Goal: Find specific page/section: Find specific page/section

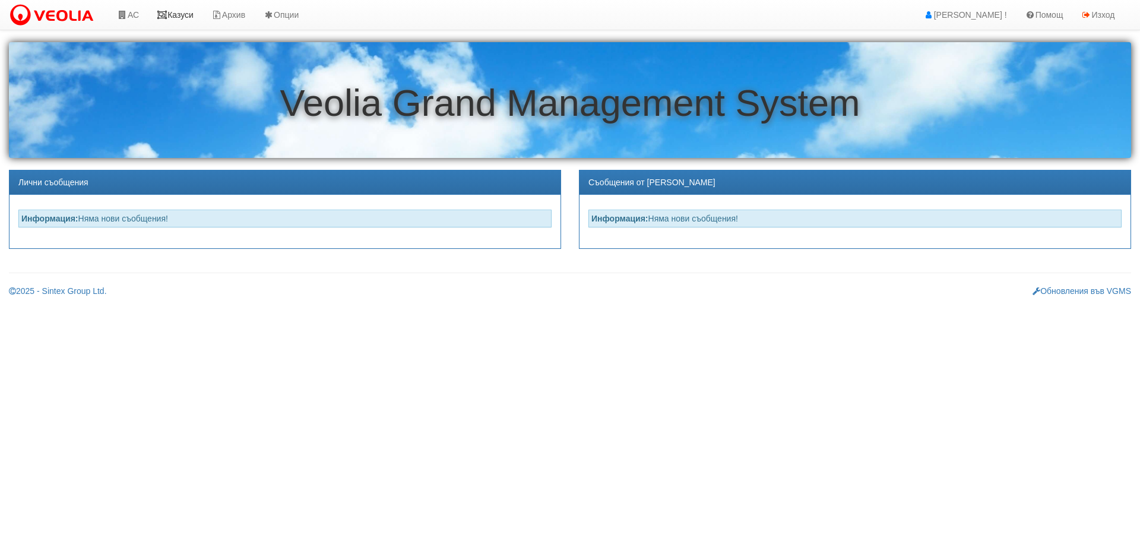
click at [182, 17] on link "Казуси" at bounding box center [175, 15] width 55 height 30
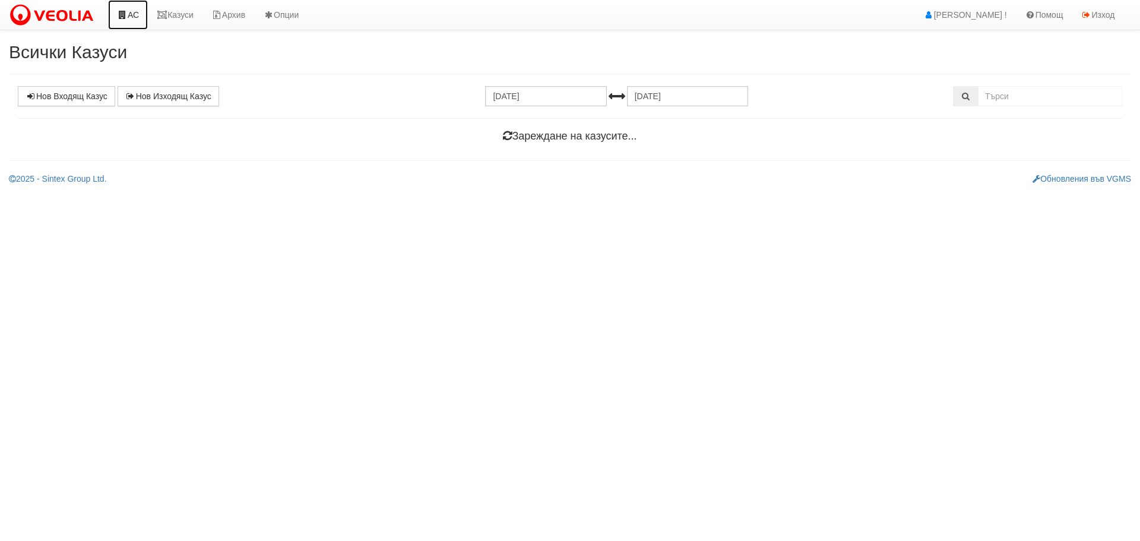
click at [137, 11] on link "АС" at bounding box center [128, 15] width 40 height 30
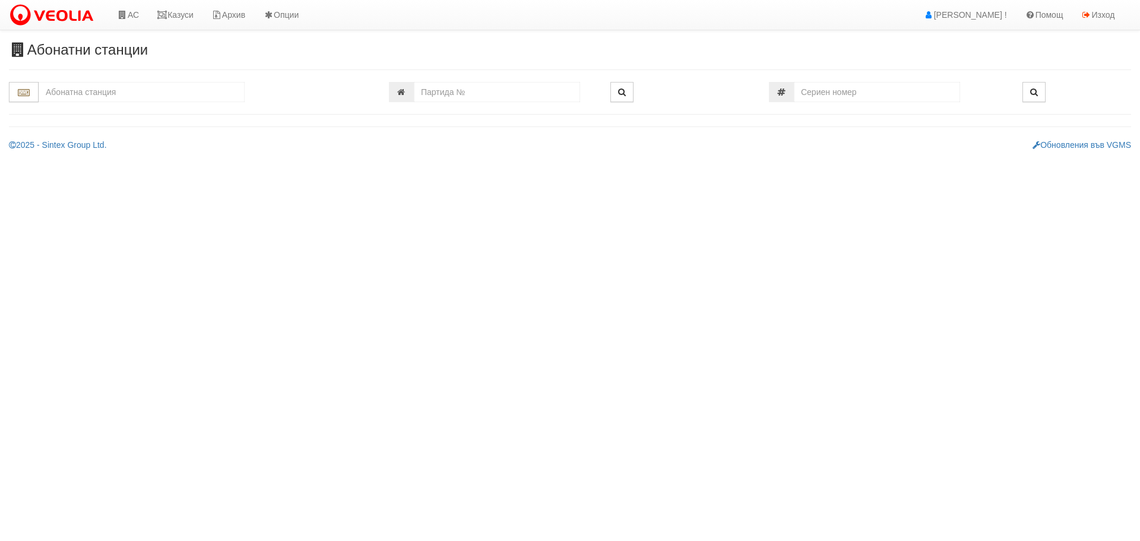
click at [120, 93] on input "text" at bounding box center [142, 92] width 206 height 20
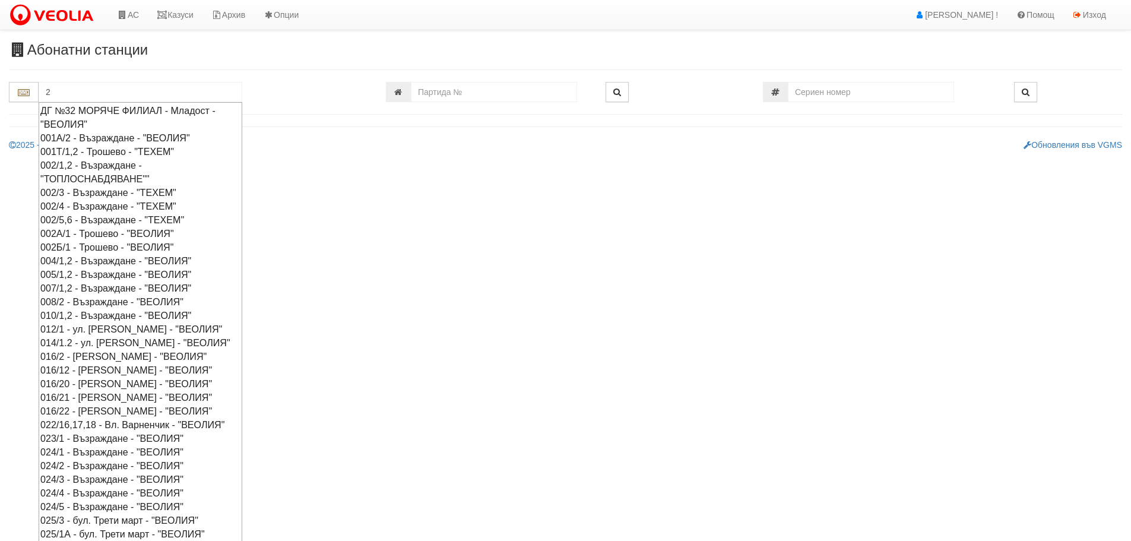
click at [112, 189] on div "002/3 - Възраждане - "ТЕХЕМ"" at bounding box center [140, 193] width 200 height 14
type input "002/3 - Възраждане - "ТЕХЕМ""
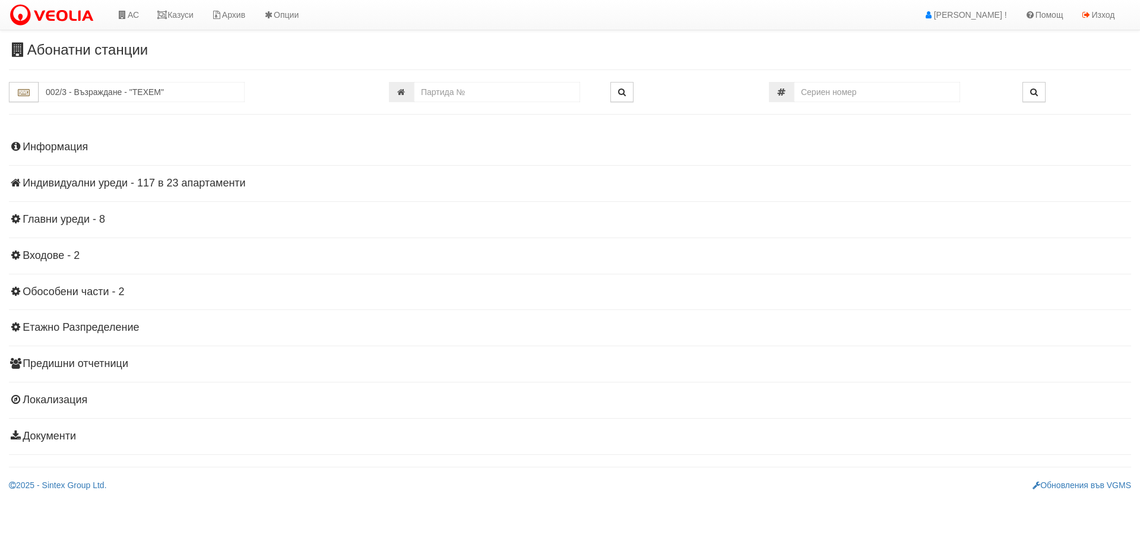
click at [113, 180] on h4 "Индивидуални уреди - 117 в 23 апартаменти" at bounding box center [570, 183] width 1122 height 12
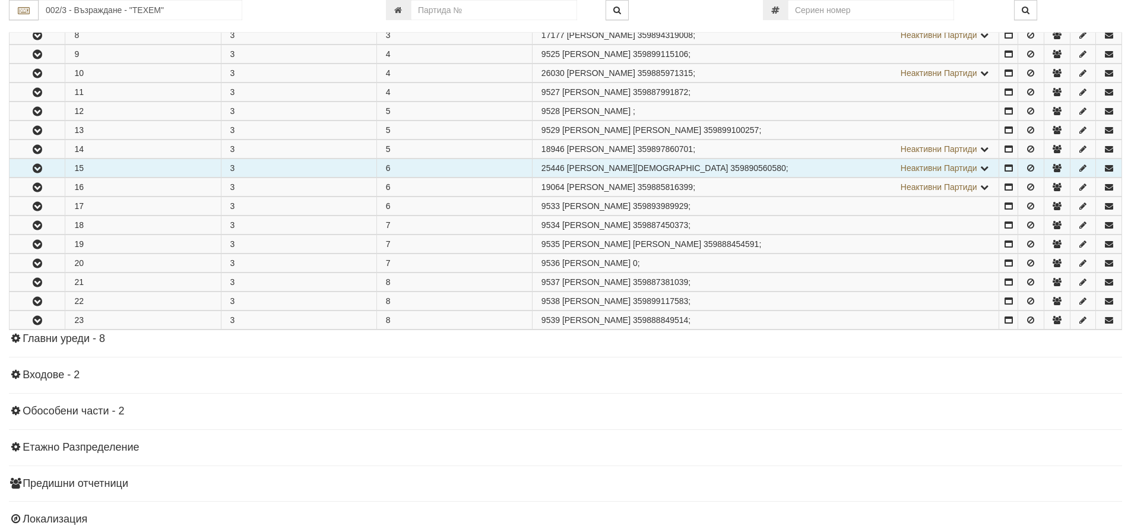
scroll to position [416, 0]
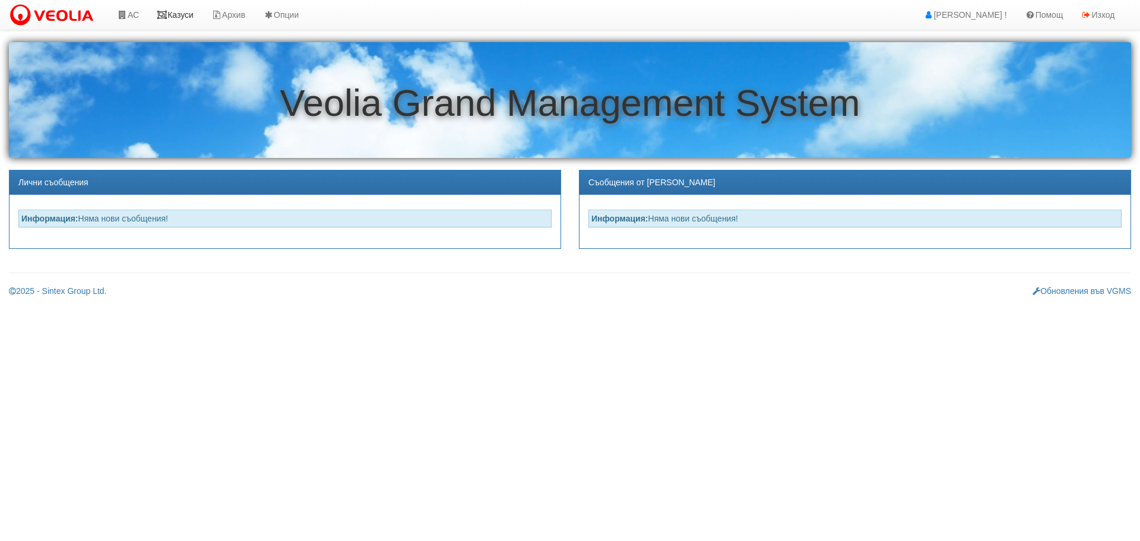
click at [179, 14] on link "Казуси" at bounding box center [175, 15] width 55 height 30
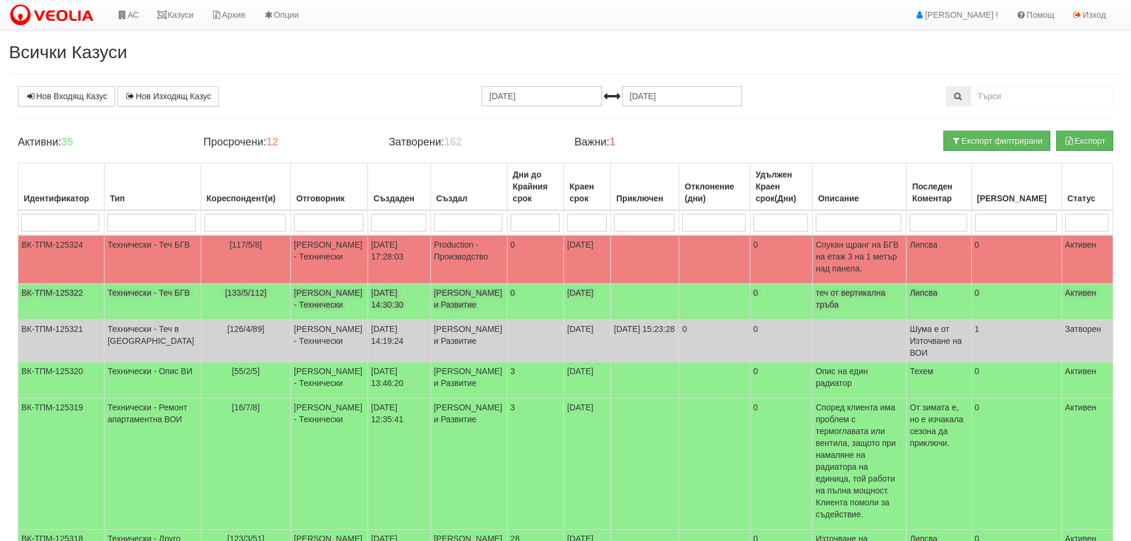
click at [117, 284] on td "Технически - Теч БГВ" at bounding box center [152, 302] width 97 height 36
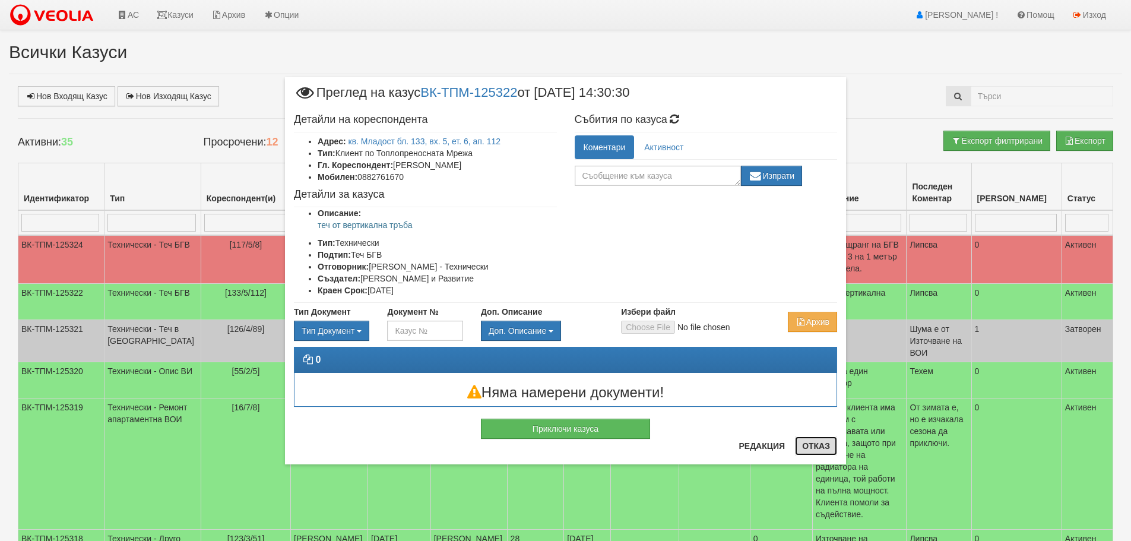
click at [822, 449] on button "Отказ" at bounding box center [816, 445] width 42 height 19
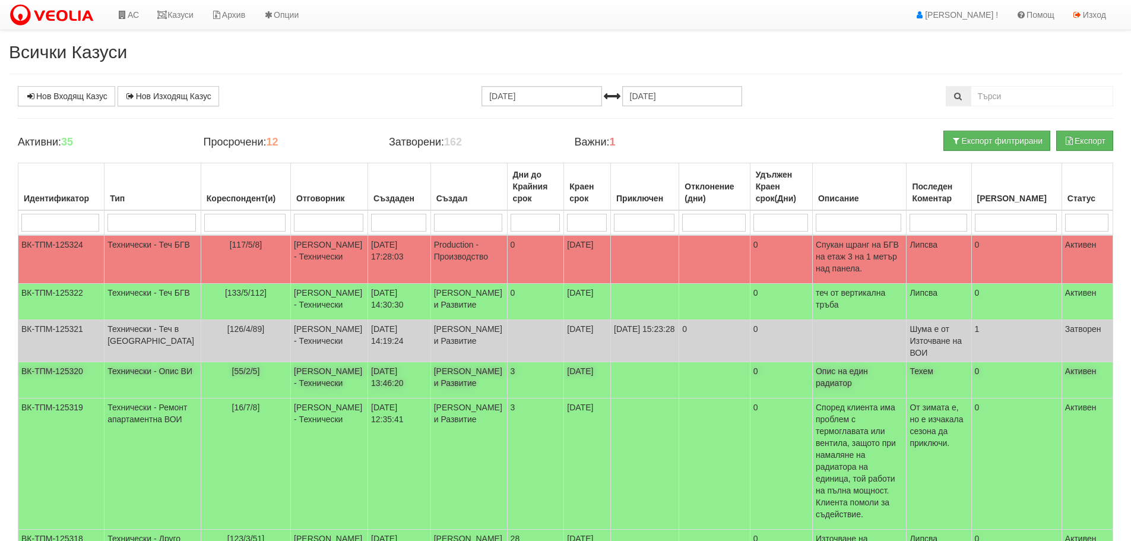
click at [137, 397] on td "Технически - Опис ВИ" at bounding box center [152, 380] width 97 height 36
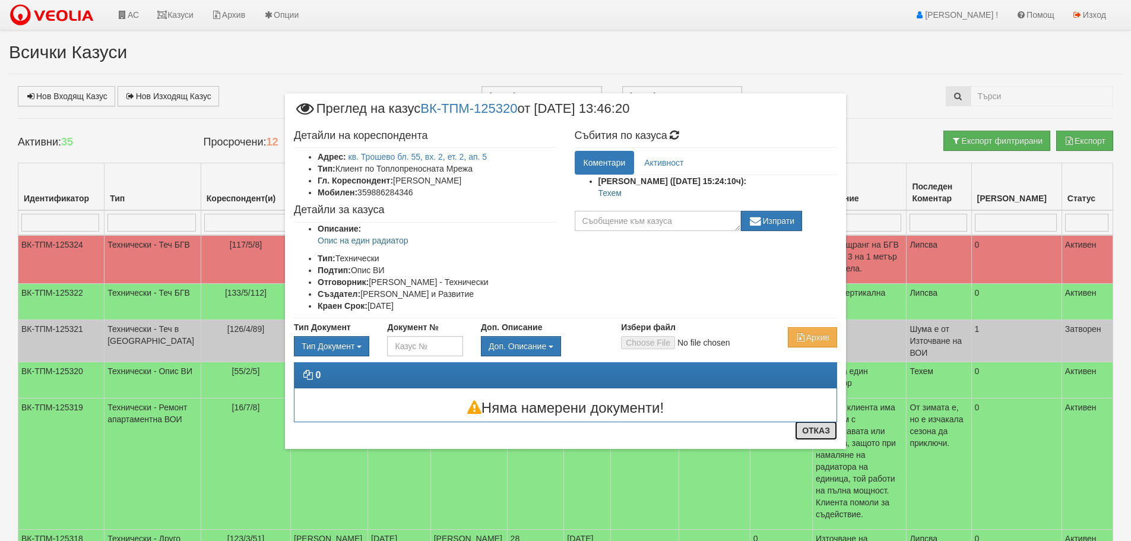
click at [823, 430] on button "Отказ" at bounding box center [816, 430] width 42 height 19
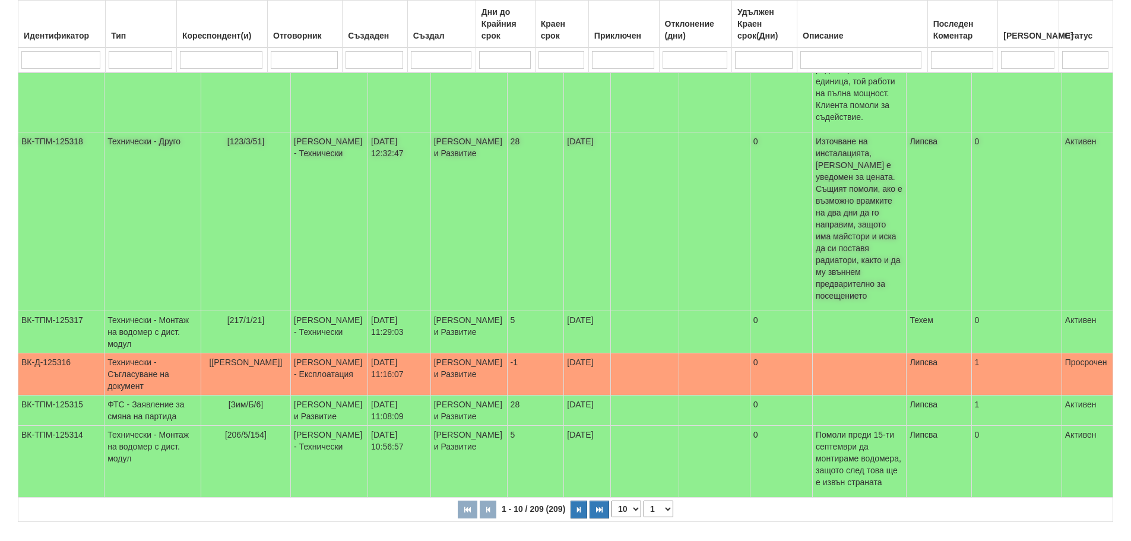
scroll to position [400, 0]
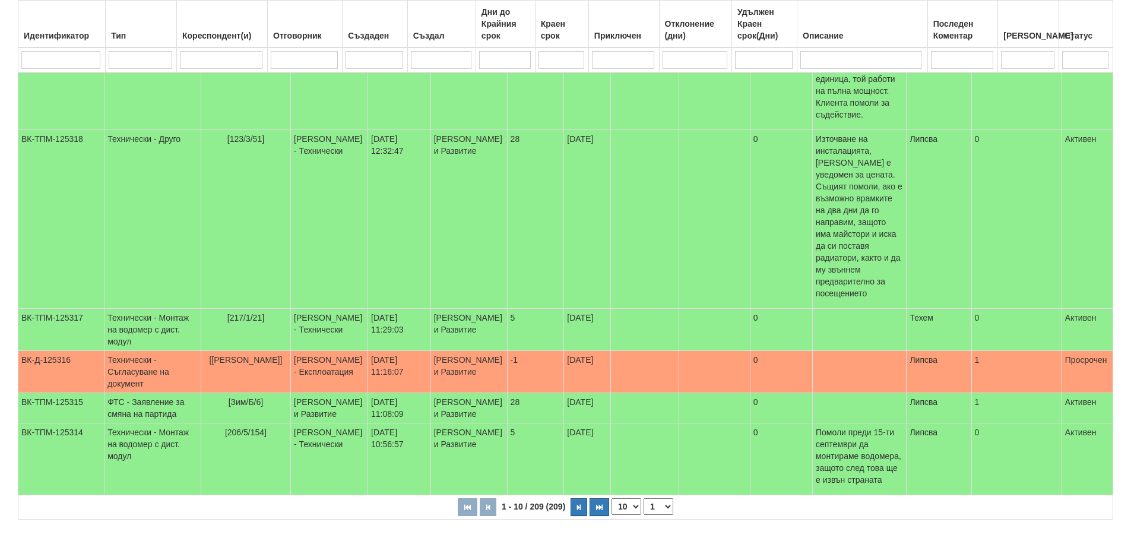
click at [651, 498] on select "1 2 3 4 5 6 10 15 20 21" at bounding box center [658, 506] width 30 height 17
click at [645, 498] on select "1 2 3 4 5 6 10 15 20 21" at bounding box center [658, 506] width 30 height 17
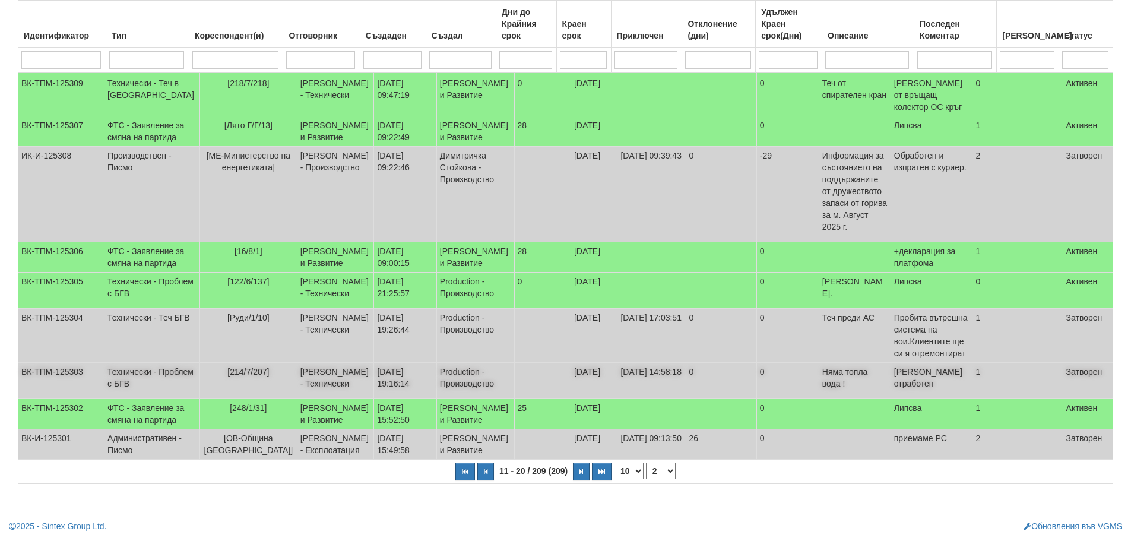
scroll to position [316, 0]
click at [664, 474] on select "1 2 3 4 5 6 7 10 15 20 21" at bounding box center [661, 470] width 30 height 17
click at [646, 479] on select "1 2 3 4 5 6 7 10 15 20 21" at bounding box center [661, 470] width 30 height 17
select select "3"
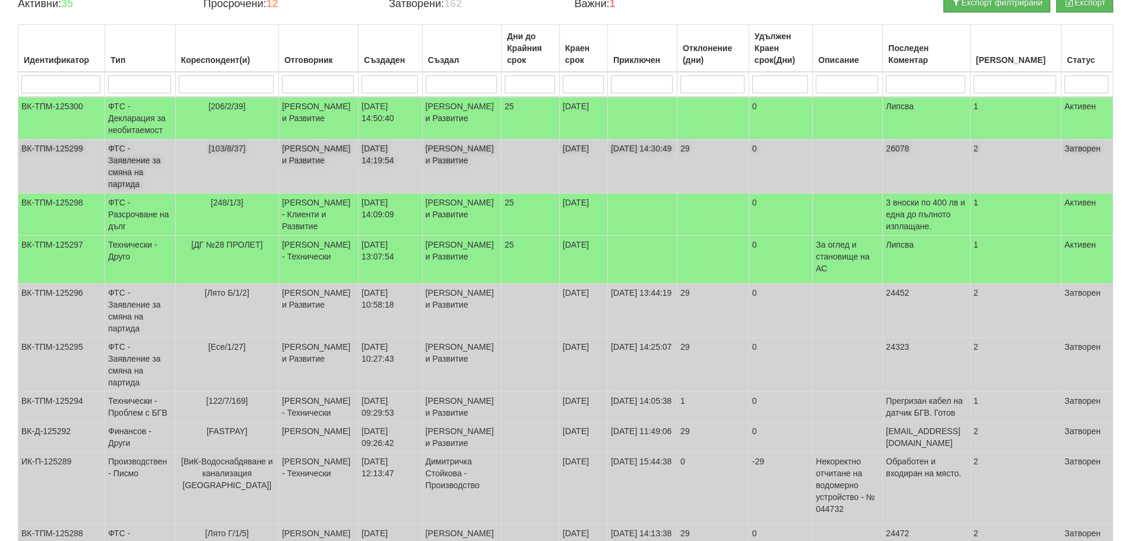
scroll to position [79, 0]
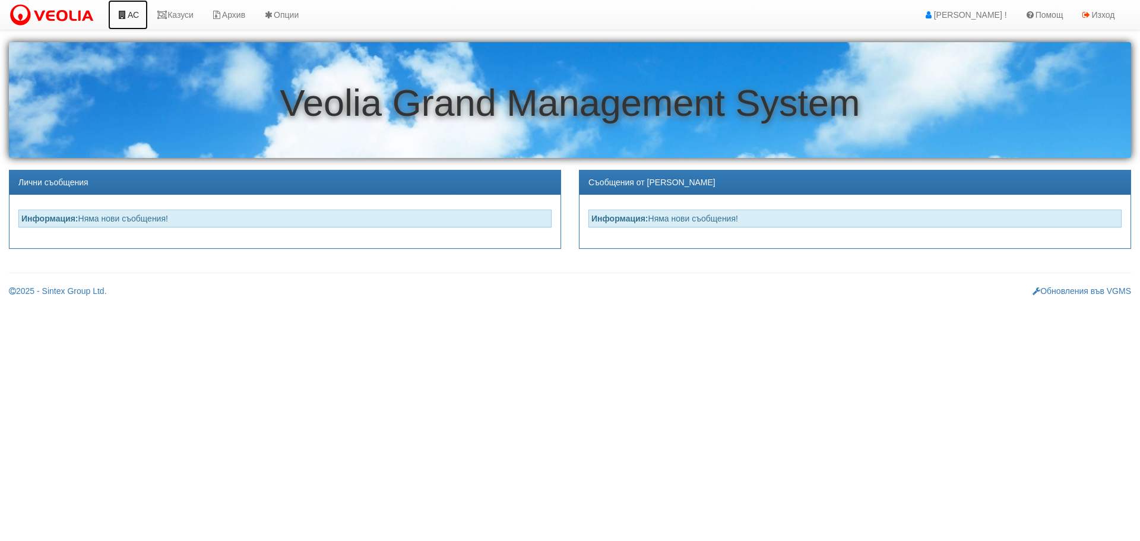
click at [132, 18] on link "АС" at bounding box center [128, 15] width 40 height 30
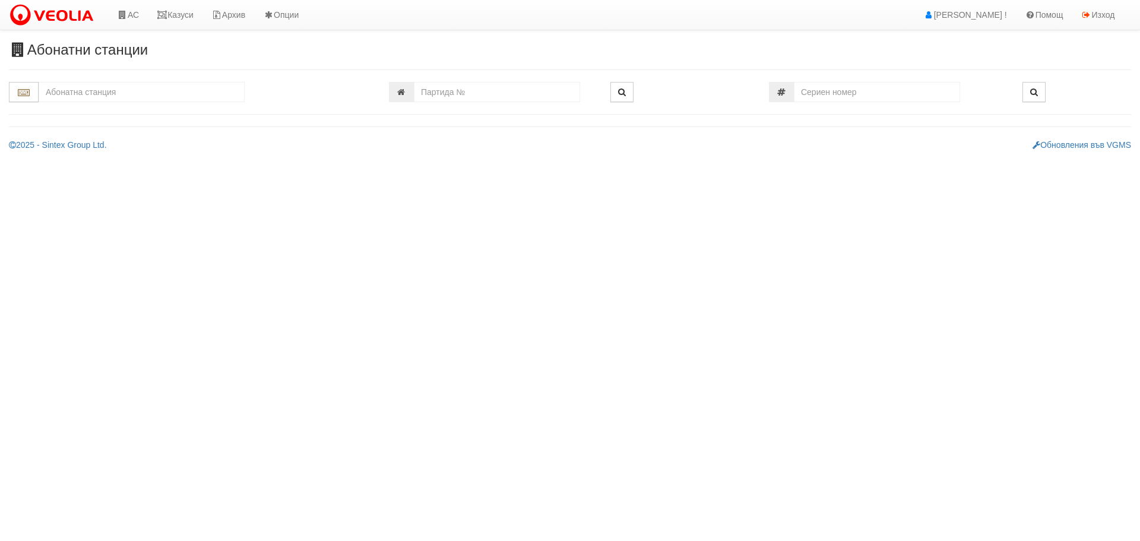
click at [142, 91] on input "text" at bounding box center [142, 92] width 206 height 20
drag, startPoint x: 89, startPoint y: 95, endPoint x: 41, endPoint y: 96, distance: 48.1
click at [41, 96] on input "пене мат" at bounding box center [142, 92] width 206 height 20
click at [78, 122] on div "025/2Б - бул. Трети март - "ВЕОЛИЯ"" at bounding box center [141, 125] width 202 height 14
type input "025/2Б - бул. Трети март - "ВЕОЛИЯ""
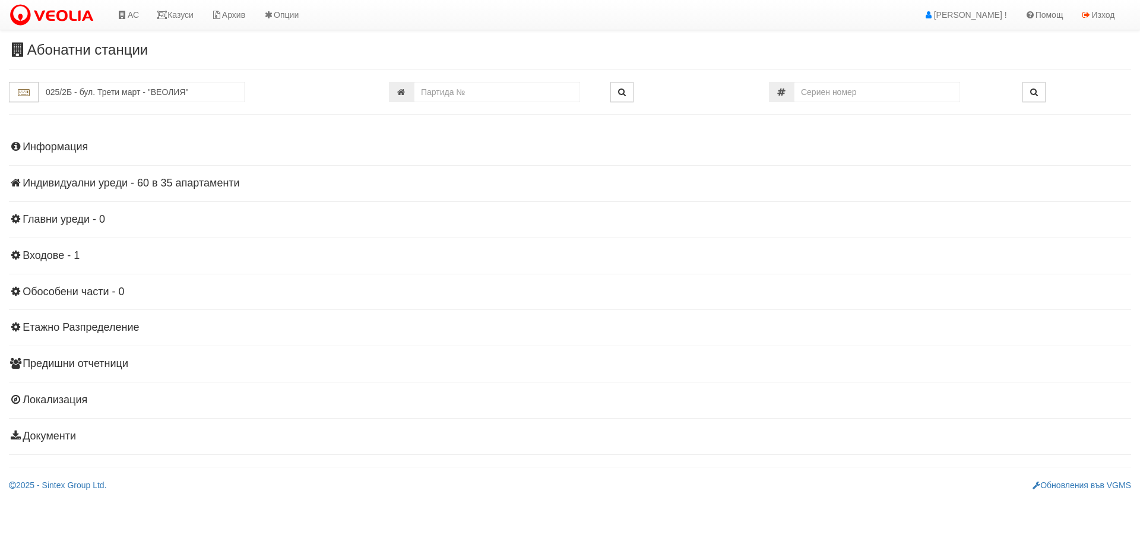
click at [106, 182] on h4 "Индивидуални уреди - 60 в 35 апартаменти" at bounding box center [570, 183] width 1122 height 12
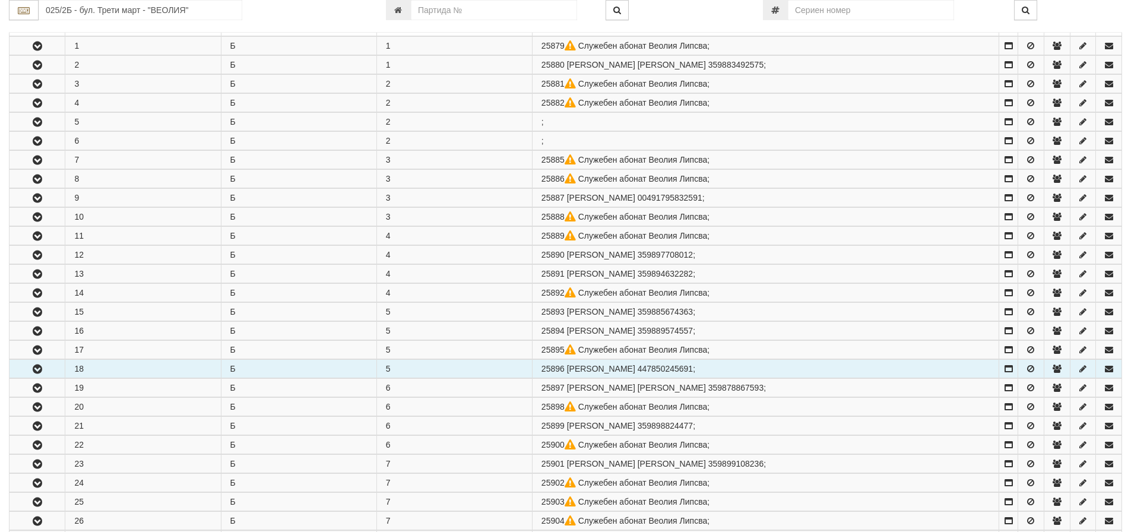
scroll to position [237, 0]
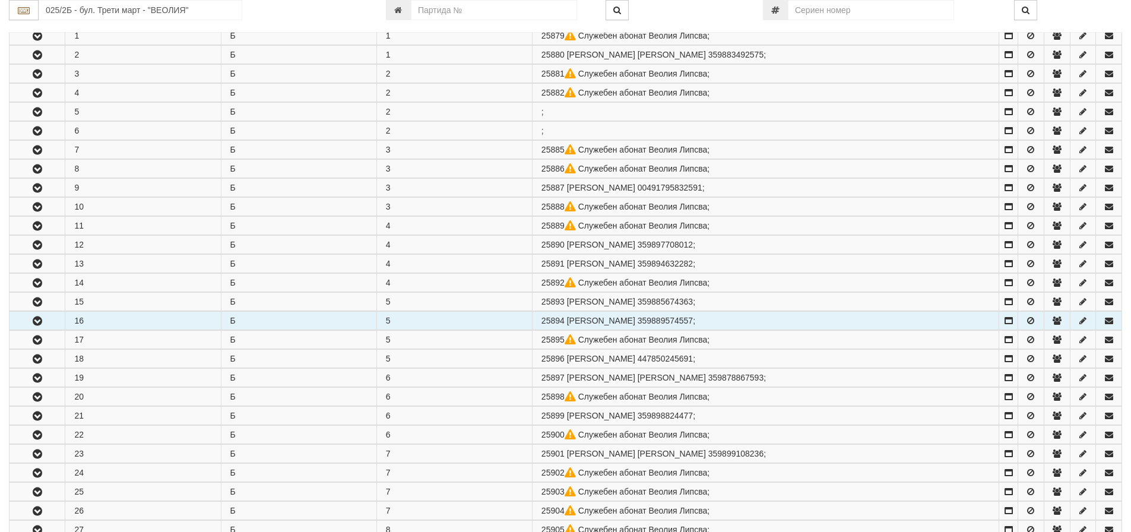
click at [36, 319] on icon "button" at bounding box center [37, 321] width 14 height 8
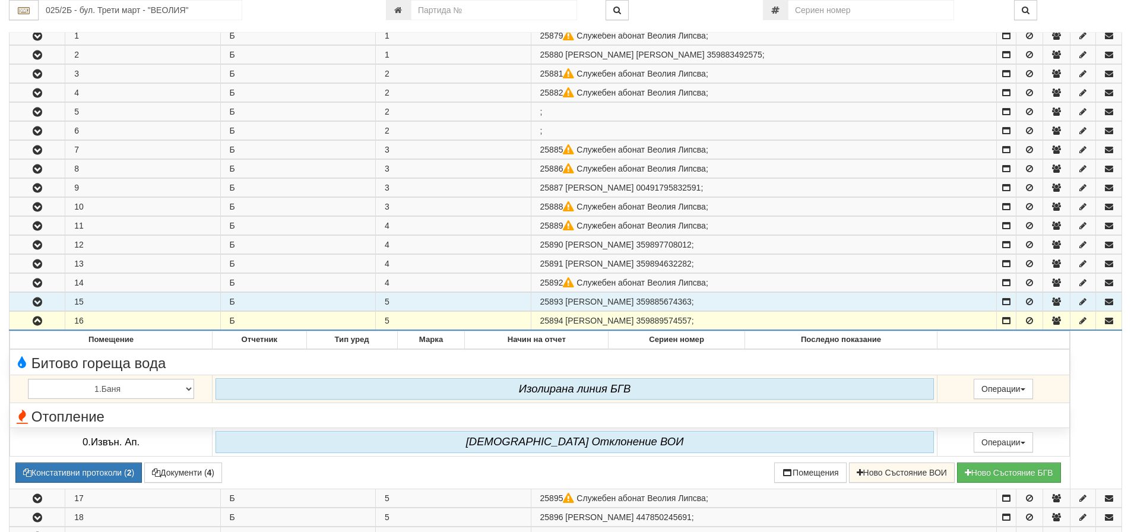
click at [38, 300] on icon "button" at bounding box center [37, 302] width 14 height 8
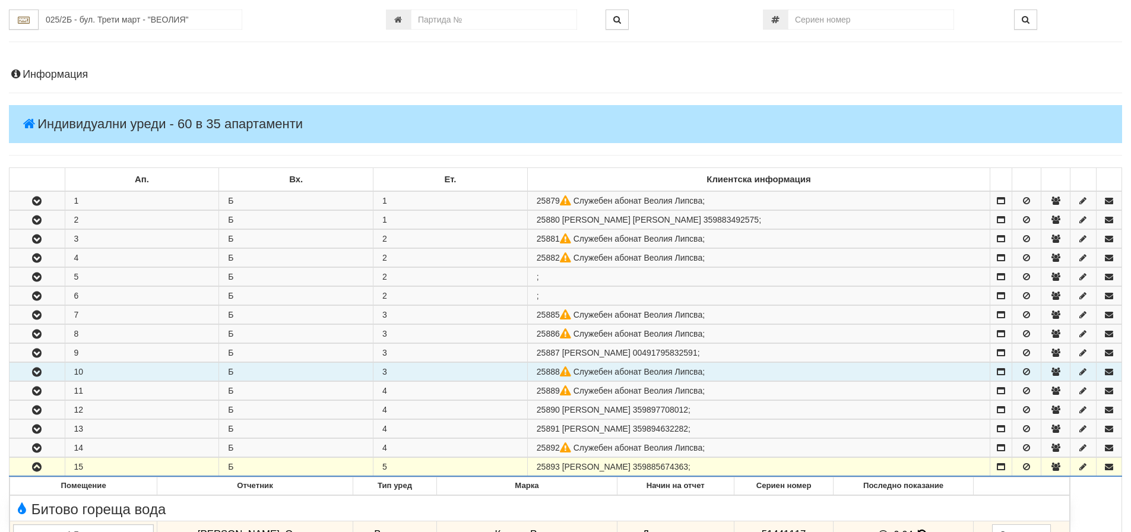
scroll to position [0, 0]
